Goal: Feedback & Contribution: Contribute content

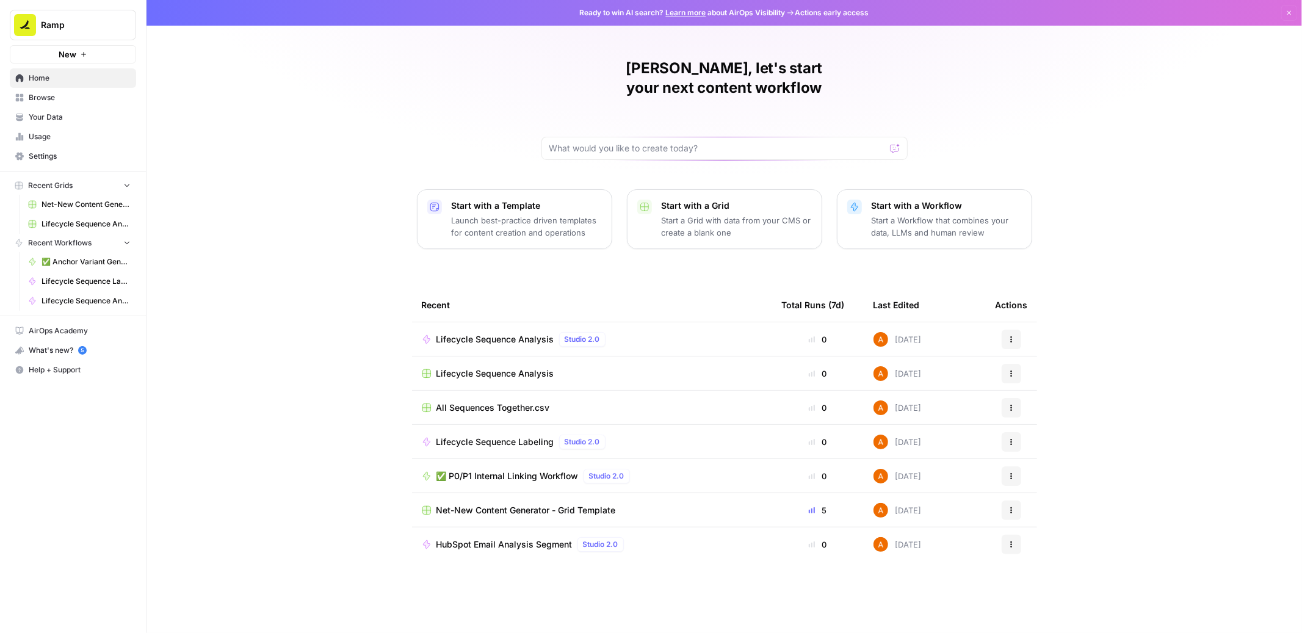
click at [59, 118] on span "Your Data" at bounding box center [80, 117] width 102 height 11
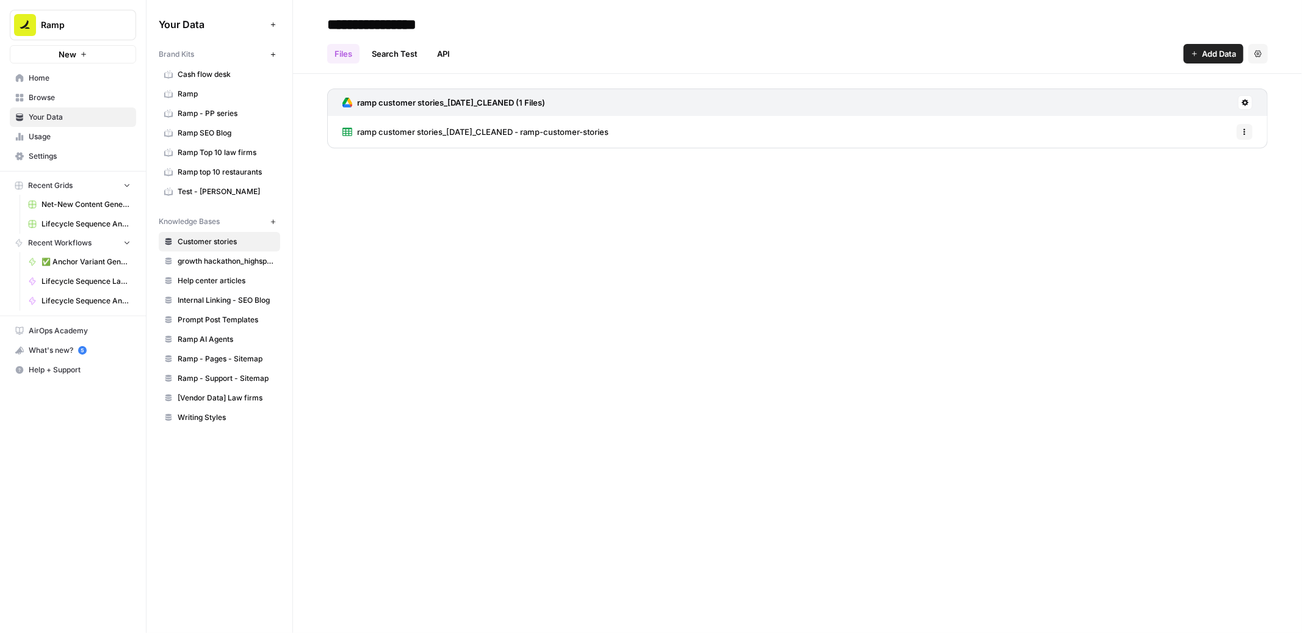
click at [391, 55] on link "Search Test" at bounding box center [394, 54] width 60 height 20
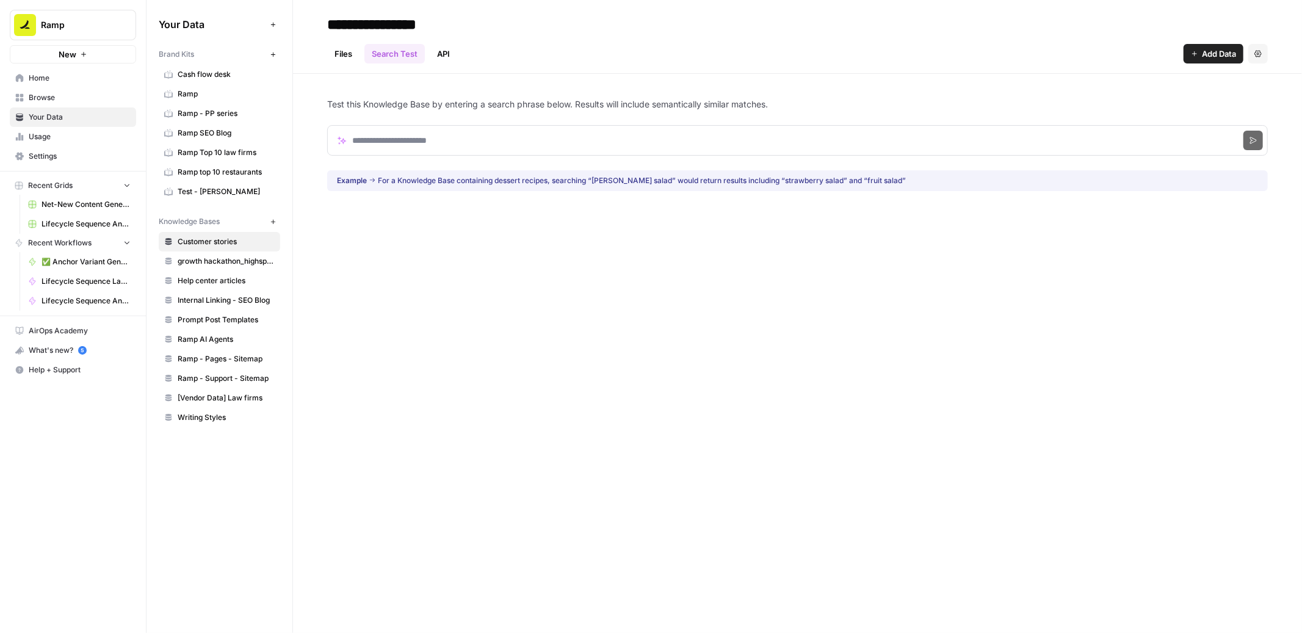
click at [353, 51] on link "Files" at bounding box center [343, 54] width 32 height 20
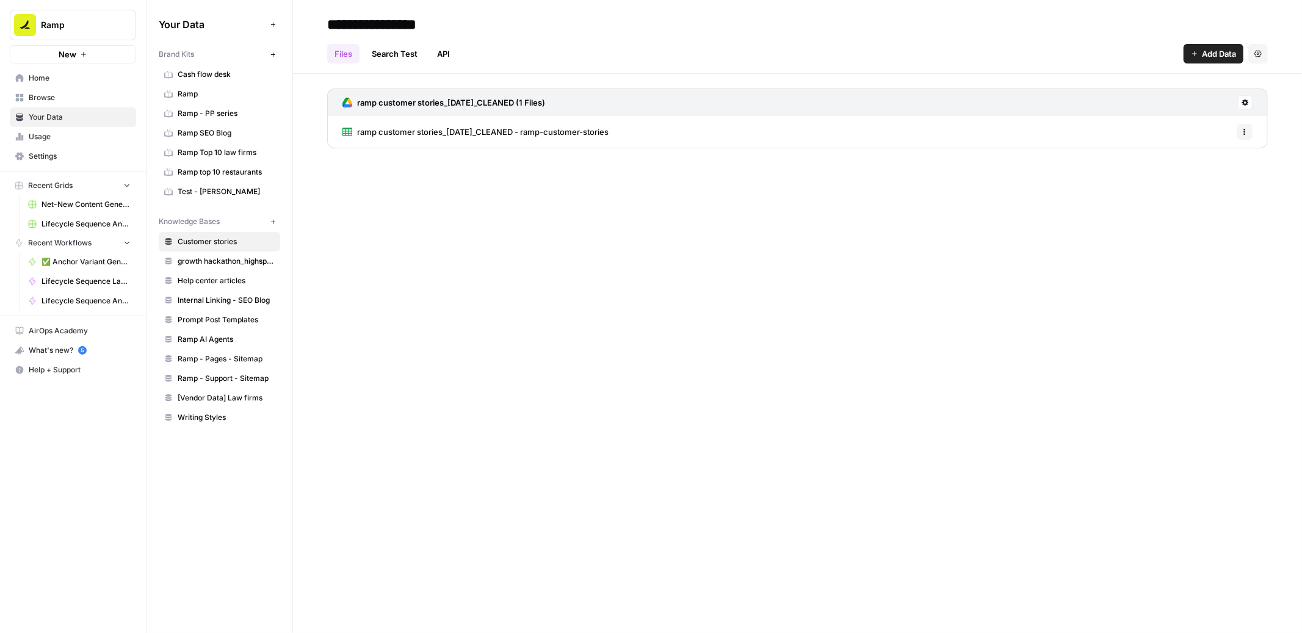
click at [235, 394] on span "[Vendor Data] Law firms" at bounding box center [226, 397] width 97 height 11
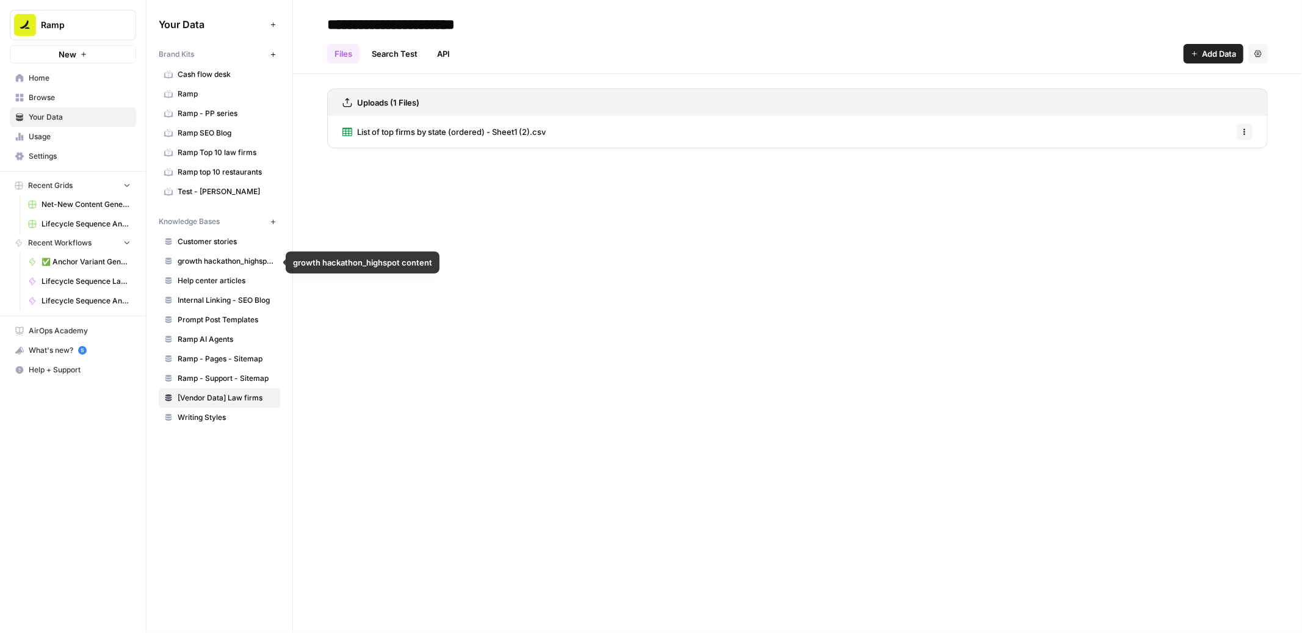
click at [216, 242] on span "Customer stories" at bounding box center [226, 241] width 97 height 11
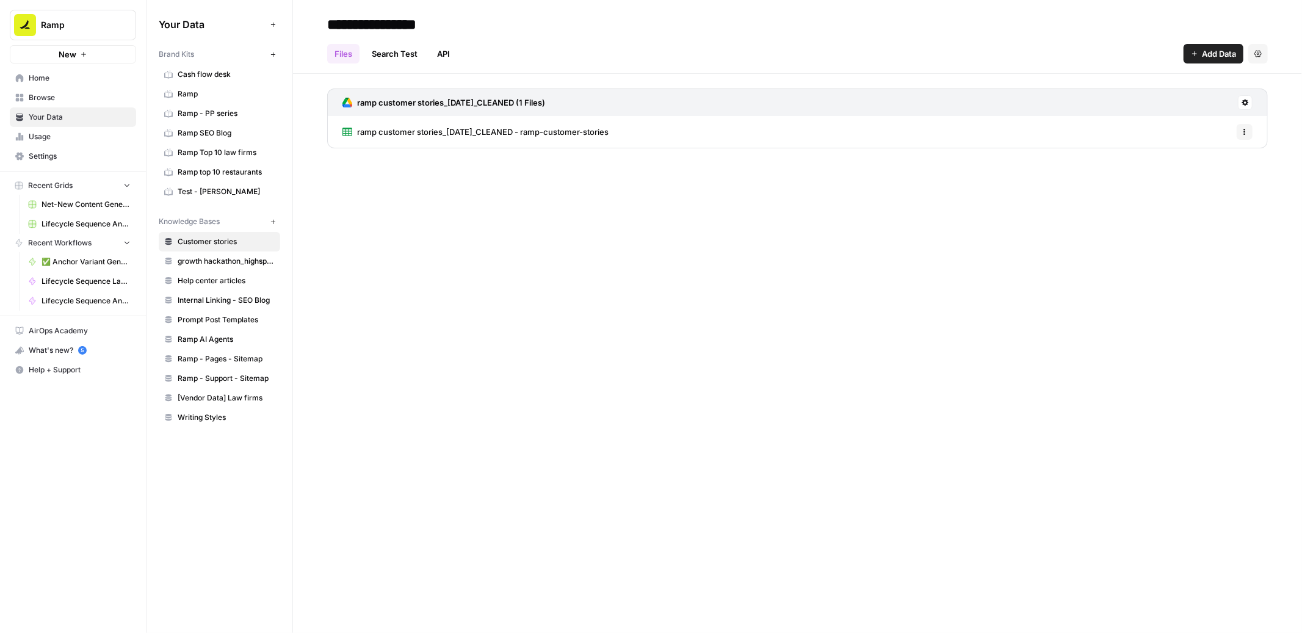
click at [476, 134] on span "ramp customer stories_[DATE]_CLEANED - ramp-customer-stories" at bounding box center [482, 132] width 251 height 12
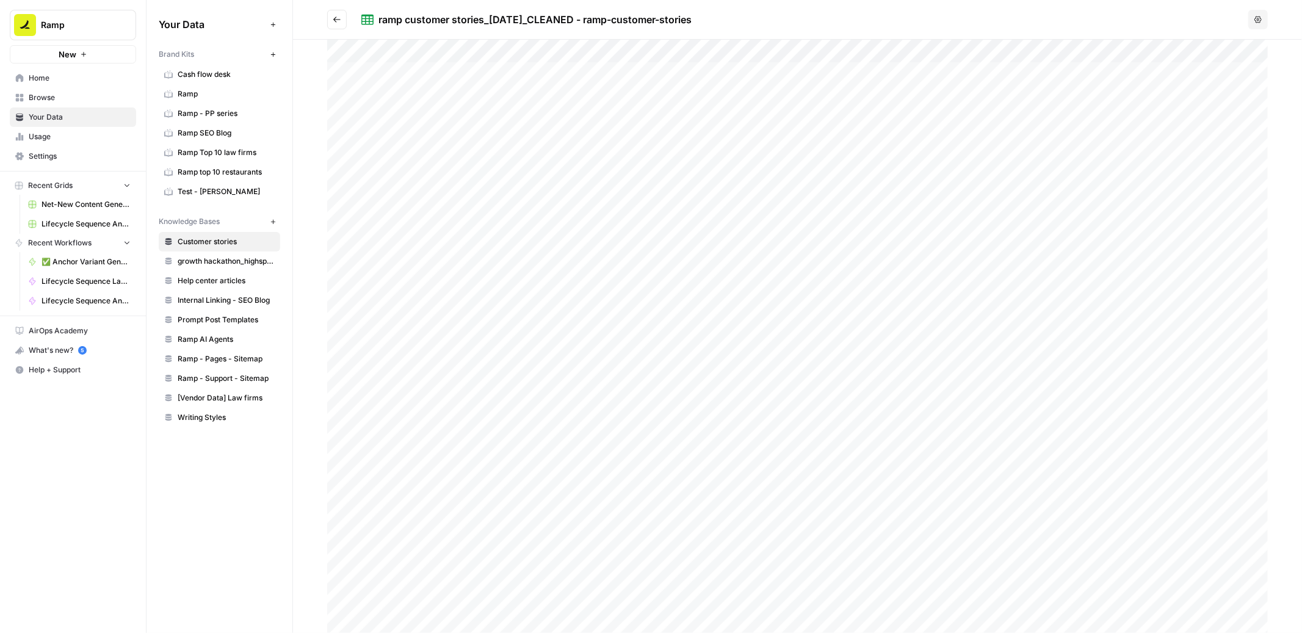
click at [251, 461] on div "Your Data Add Data Brand Kits New Cash flow desk Ramp Ramp - PP series Ramp SEO…" at bounding box center [219, 316] width 146 height 633
click at [345, 15] on button "Go back" at bounding box center [337, 20] width 20 height 20
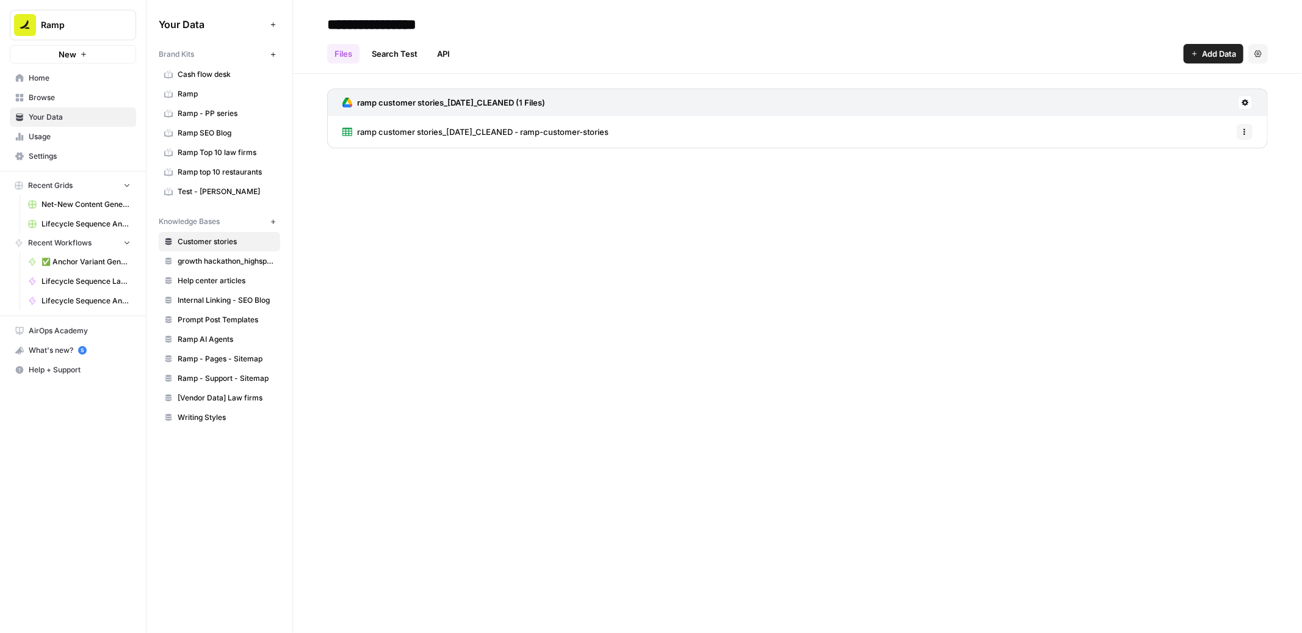
click at [767, 174] on div "**********" at bounding box center [797, 316] width 1009 height 633
click at [1211, 49] on span "Add Data" at bounding box center [1219, 54] width 34 height 12
click at [1164, 79] on span "Upload Files" at bounding box center [1172, 82] width 111 height 12
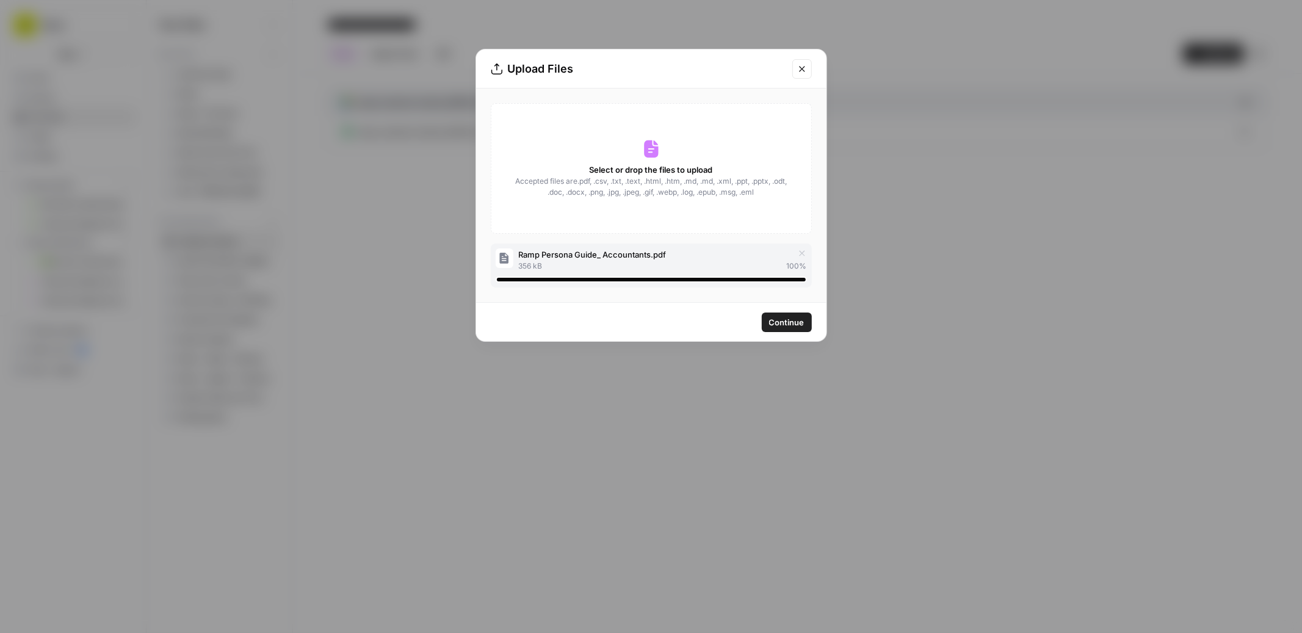
click at [776, 319] on span "Continue" at bounding box center [786, 322] width 35 height 12
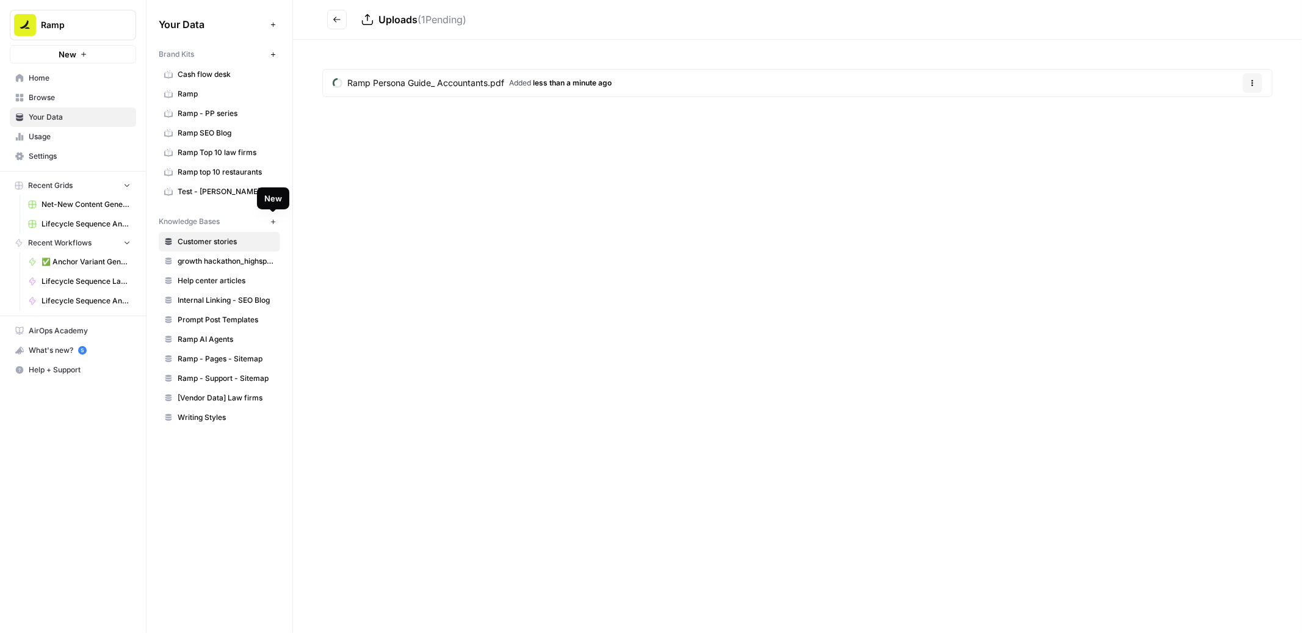
click at [338, 18] on icon "Go back" at bounding box center [337, 19] width 9 height 9
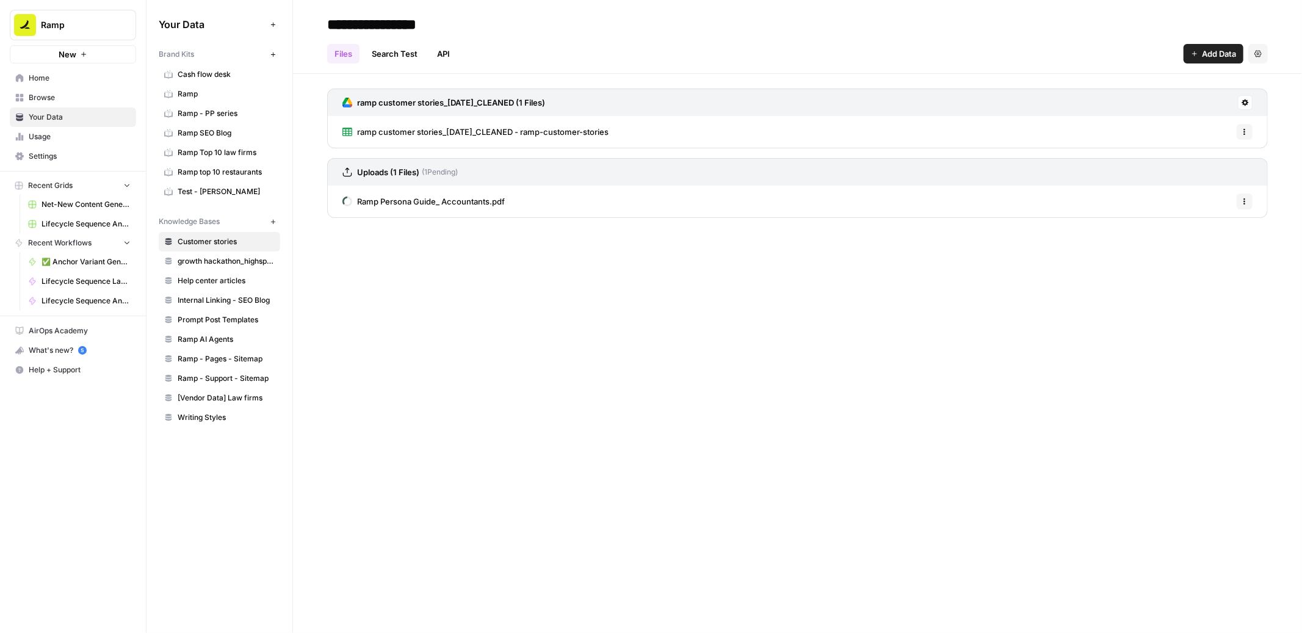
click at [1244, 201] on icon "button" at bounding box center [1244, 201] width 7 height 7
click at [1220, 229] on span "Delete File" at bounding box center [1217, 228] width 40 height 12
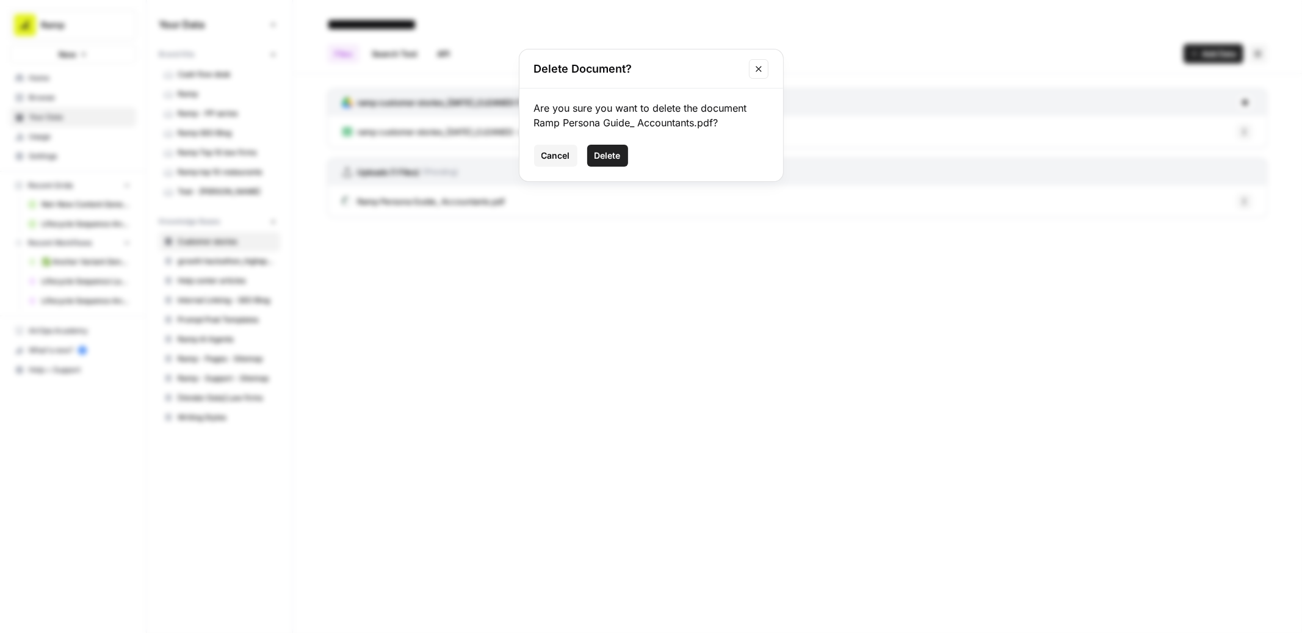
click at [615, 159] on span "Delete" at bounding box center [607, 156] width 26 height 12
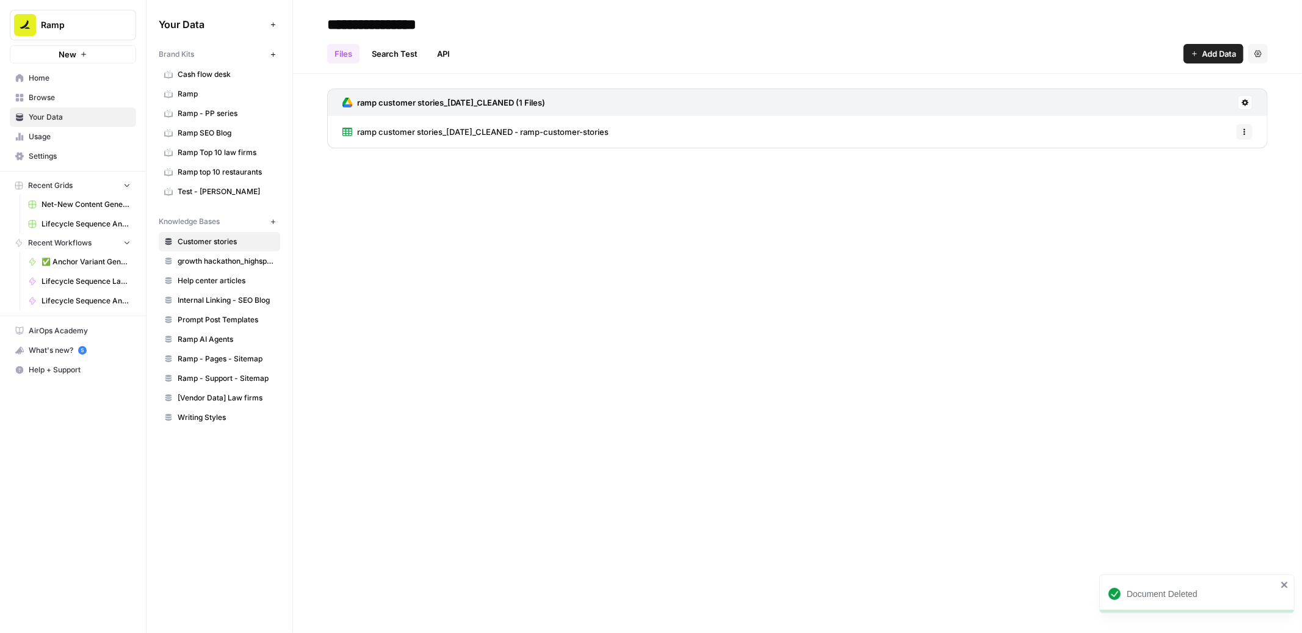
click at [275, 220] on icon "button" at bounding box center [273, 221] width 7 height 7
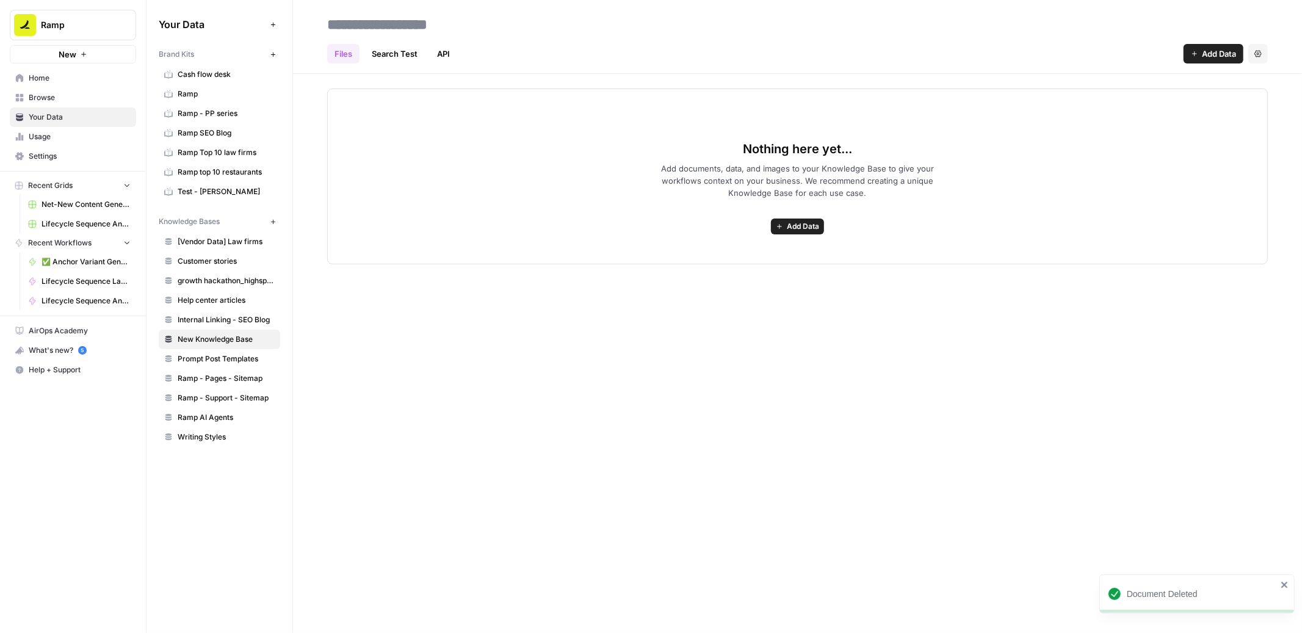
click at [395, 23] on input at bounding box center [419, 24] width 195 height 24
type input "********"
click at [792, 230] on span "Add Data" at bounding box center [803, 226] width 32 height 11
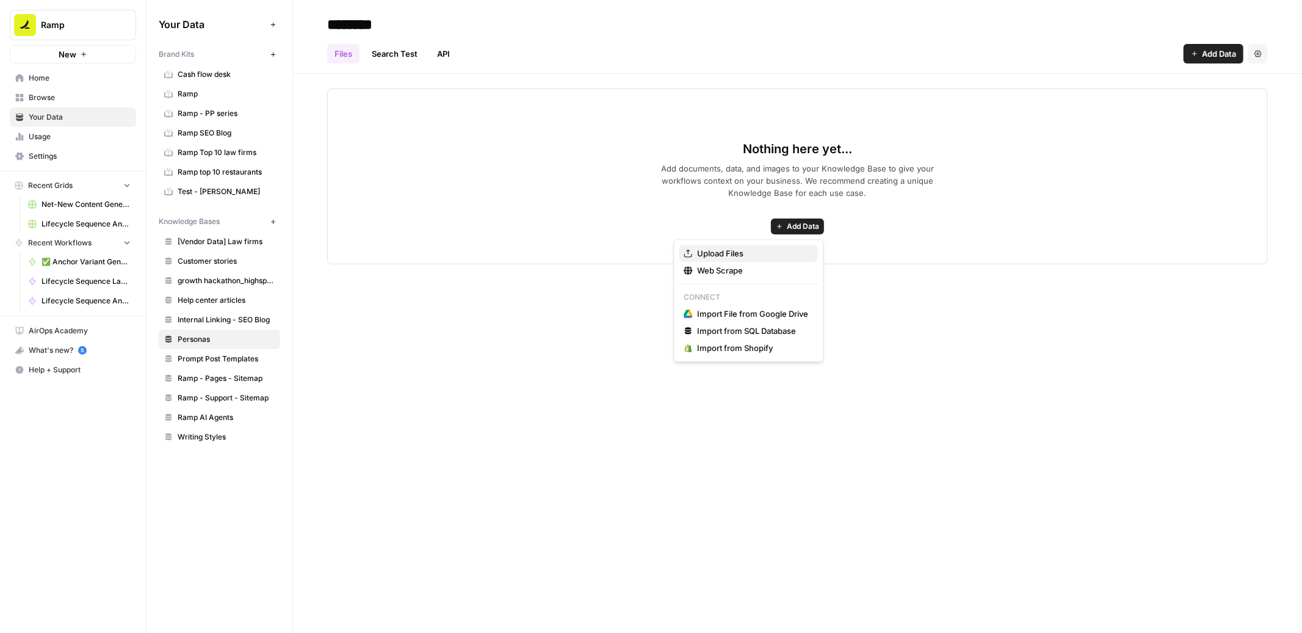
click at [708, 256] on span "Upload Files" at bounding box center [752, 253] width 111 height 12
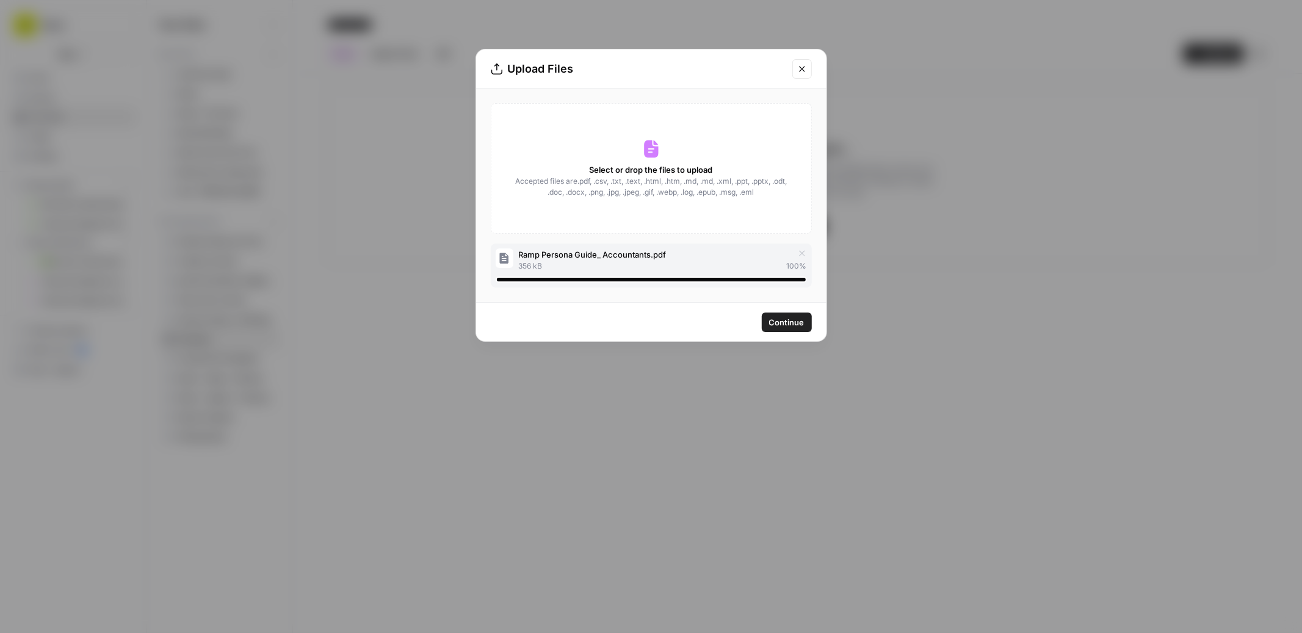
click at [785, 316] on span "Continue" at bounding box center [786, 322] width 35 height 12
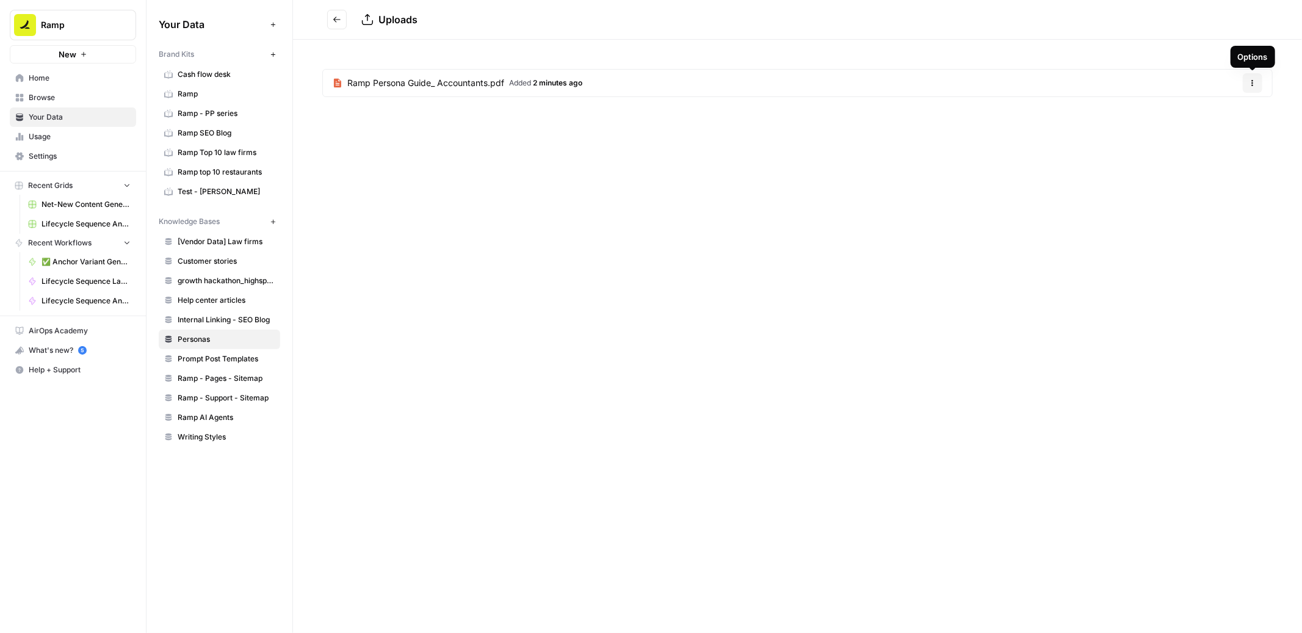
click at [1024, 148] on div "Uploads Ramp Persona Guide_ Accountants.pdf Added 2 minutes ago Options" at bounding box center [797, 316] width 1009 height 633
click at [214, 341] on span "Personas" at bounding box center [226, 339] width 97 height 11
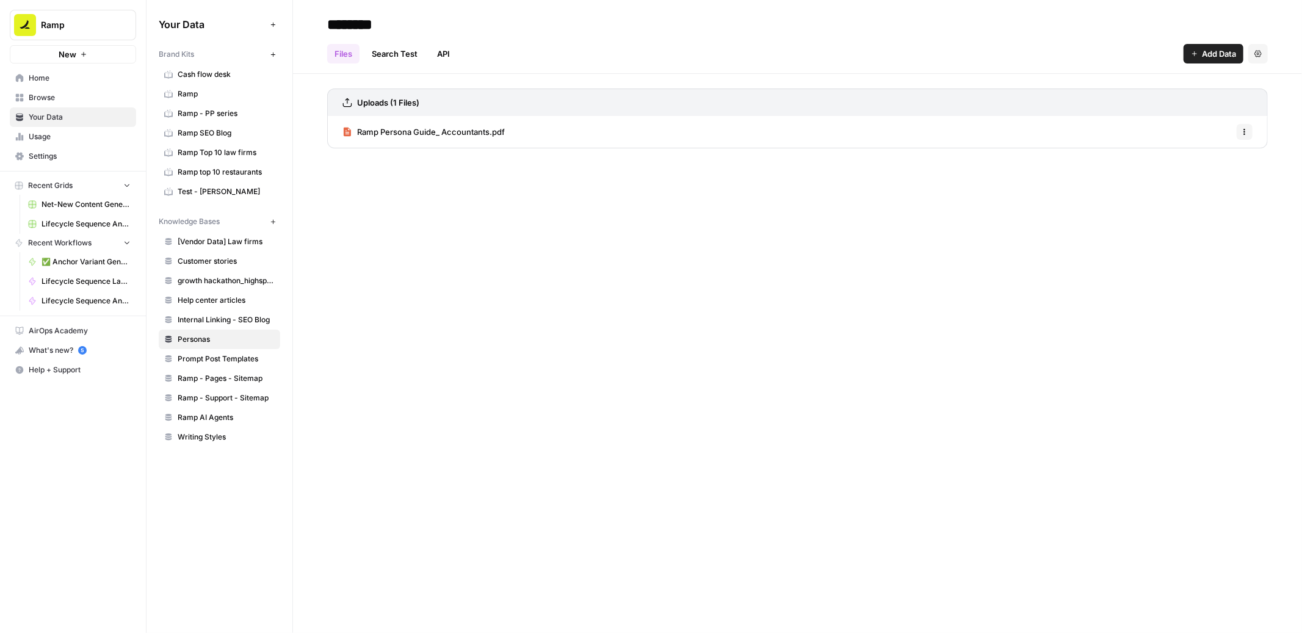
click at [1197, 59] on button "Add Data" at bounding box center [1213, 54] width 60 height 20
click at [1144, 85] on span "Upload Files" at bounding box center [1172, 82] width 111 height 12
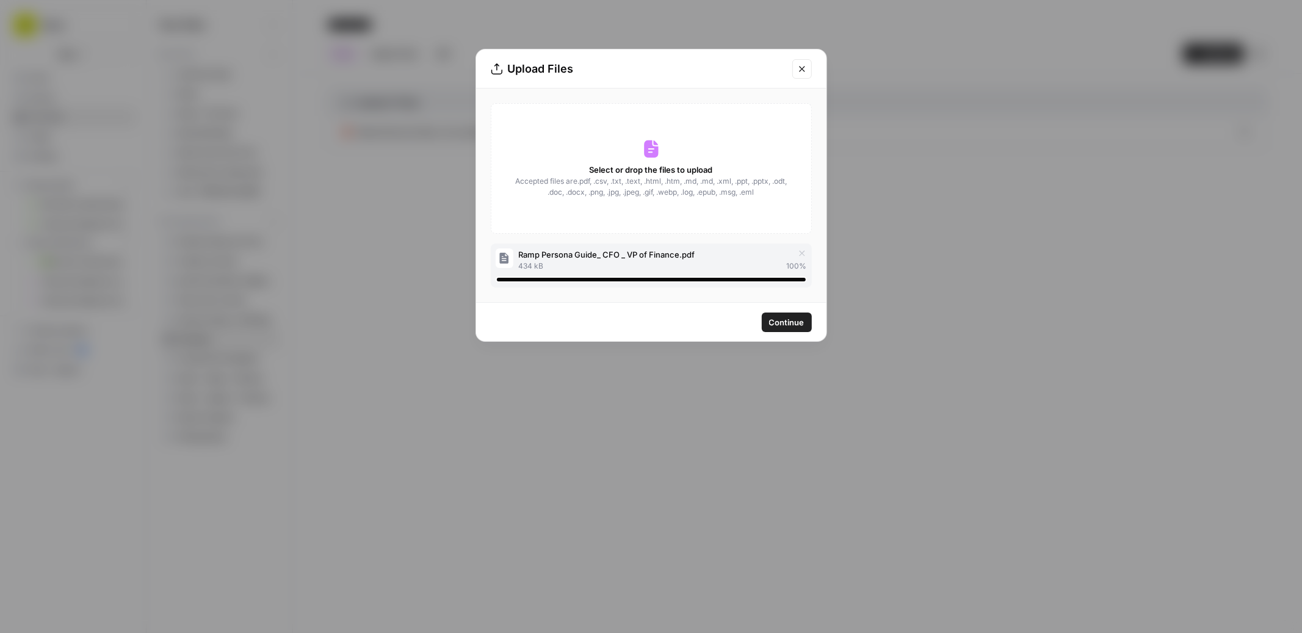
click at [776, 320] on span "Continue" at bounding box center [786, 322] width 35 height 12
